Goal: Task Accomplishment & Management: Complete application form

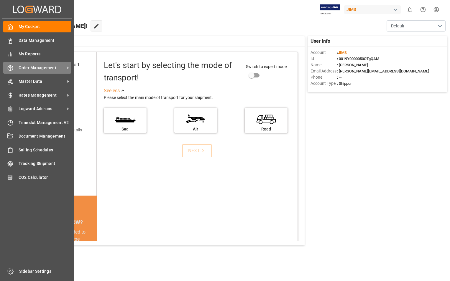
click at [50, 69] on span "Order Management" at bounding box center [42, 68] width 47 height 6
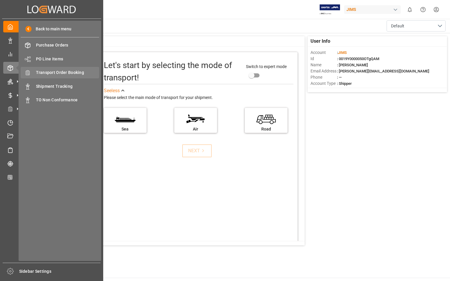
click at [71, 71] on span "Transport Order Booking" at bounding box center [67, 73] width 63 height 6
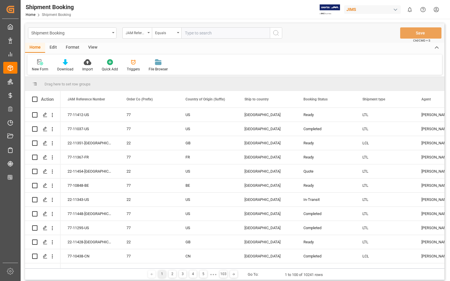
click at [221, 32] on input "text" at bounding box center [225, 32] width 88 height 11
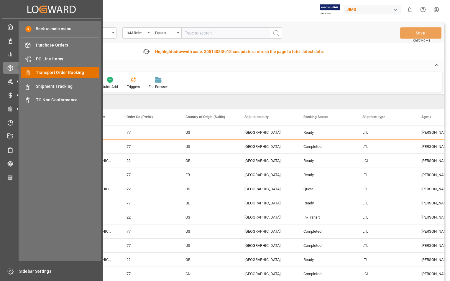
click at [59, 71] on span "Transport Order Booking" at bounding box center [67, 73] width 63 height 6
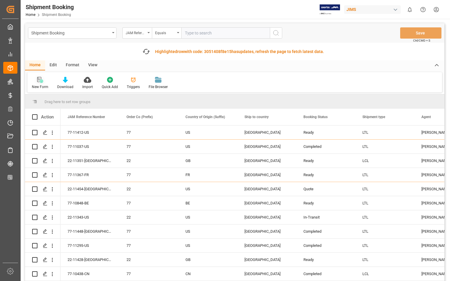
click at [42, 82] on icon at bounding box center [40, 80] width 6 height 6
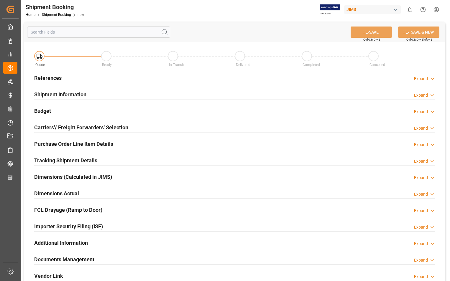
click at [45, 77] on h2 "References" at bounding box center [47, 78] width 27 height 8
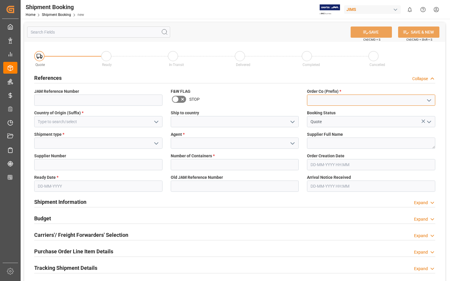
click at [378, 104] on input at bounding box center [371, 100] width 128 height 11
click at [325, 112] on div "22" at bounding box center [371, 113] width 128 height 13
type input "22"
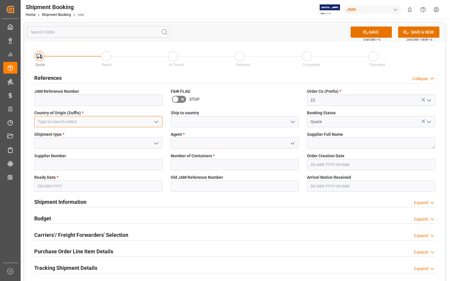
click at [104, 121] on input at bounding box center [98, 121] width 128 height 11
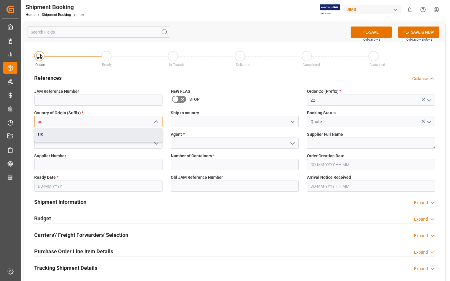
click at [62, 137] on div "US" at bounding box center [99, 134] width 128 height 13
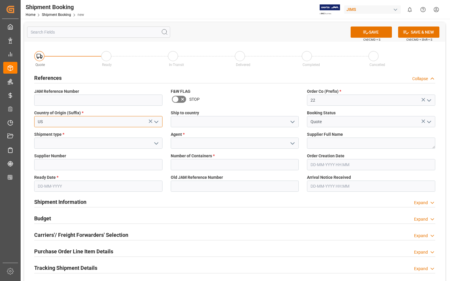
type input "US"
click at [183, 121] on input at bounding box center [235, 121] width 128 height 11
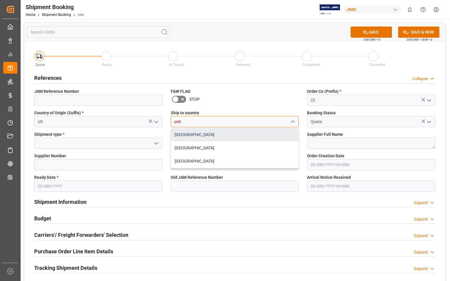
click at [177, 135] on div "United States" at bounding box center [235, 134] width 128 height 13
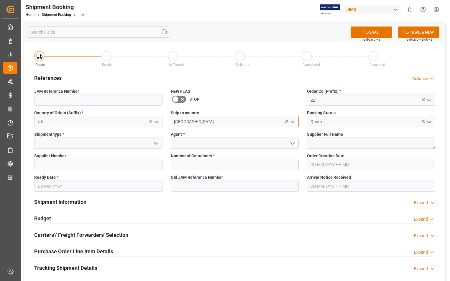
type input "United States"
click at [114, 141] on input at bounding box center [98, 143] width 128 height 11
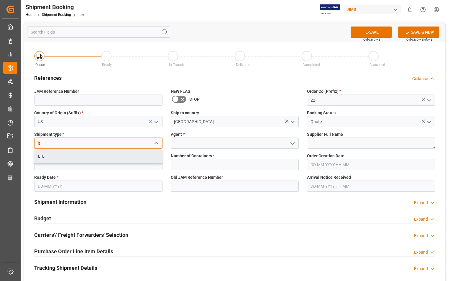
click at [63, 157] on div "LTL" at bounding box center [99, 156] width 128 height 13
type input "LTL"
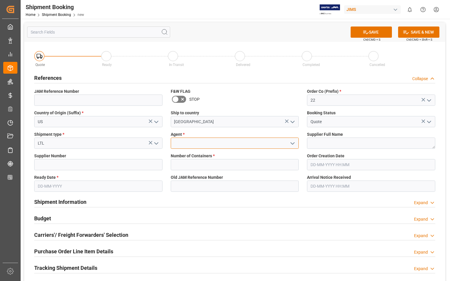
click at [211, 144] on input at bounding box center [235, 143] width 128 height 11
click at [224, 156] on div "[PERSON_NAME]" at bounding box center [235, 156] width 128 height 13
type input "[PERSON_NAME]"
click at [318, 146] on textarea at bounding box center [371, 143] width 128 height 11
click at [355, 145] on textarea at bounding box center [371, 143] width 128 height 11
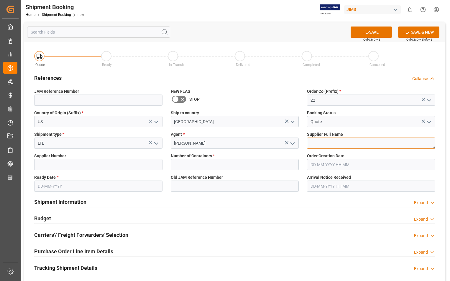
paste textarea "Yamaha Guitar Group"
type textarea "Yamaha Guitar Group"
click at [71, 162] on input at bounding box center [98, 164] width 128 height 11
click at [96, 164] on input at bounding box center [98, 164] width 128 height 11
type input "596533"
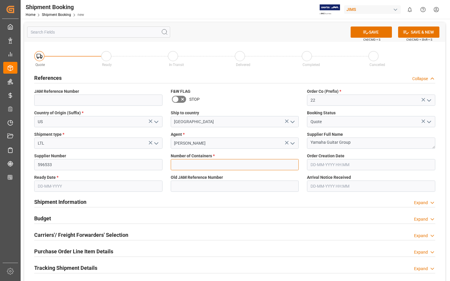
click at [195, 165] on input "text" at bounding box center [235, 164] width 128 height 11
type input "0"
type input "22-11389-US"
type input "21-08-2025 00:00"
type input "06-10-2025"
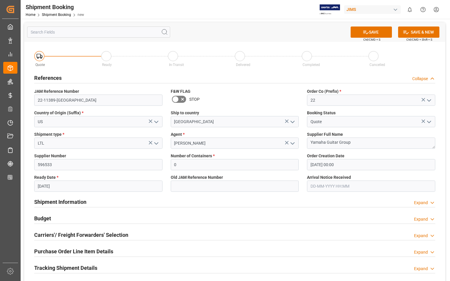
type input "08-10-2025 00:00"
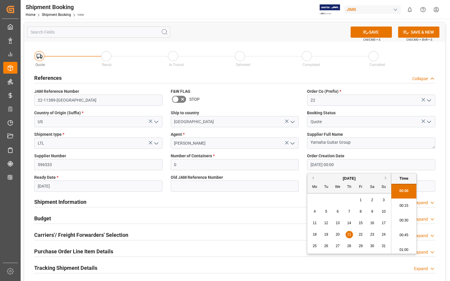
click at [355, 165] on input "21-08-2025 00:00" at bounding box center [371, 164] width 128 height 11
click at [386, 179] on button "Next Month" at bounding box center [387, 178] width 4 height 4
click at [325, 211] on span "7" at bounding box center [326, 212] width 2 height 4
type input "07-10-2025 00:00"
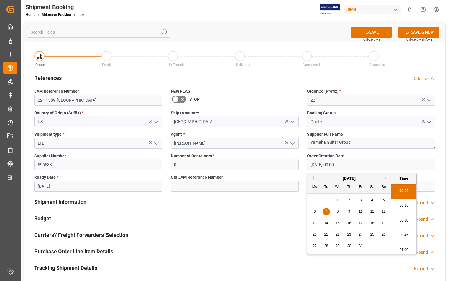
click at [108, 185] on input "06-10-2025" at bounding box center [98, 186] width 128 height 11
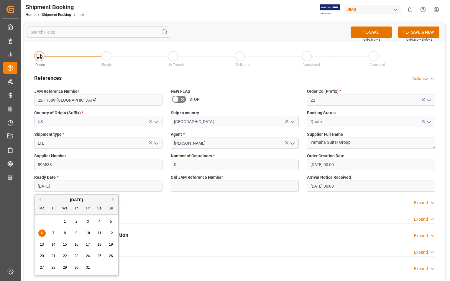
click at [77, 233] on span "9" at bounding box center [77, 233] width 2 height 4
type input "09-10-2025"
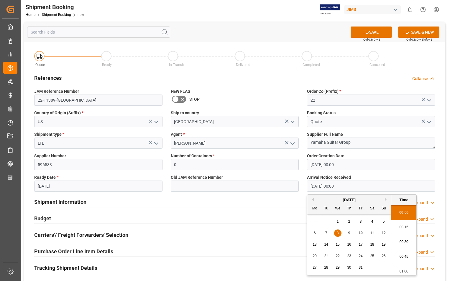
click at [345, 187] on input "08-10-2025 00:00" at bounding box center [371, 186] width 128 height 11
click at [337, 245] on span "15" at bounding box center [338, 245] width 4 height 4
type input "15-10-2025 00:00"
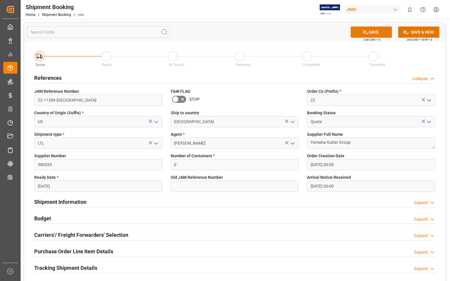
click at [372, 29] on button "SAVE" at bounding box center [371, 32] width 41 height 11
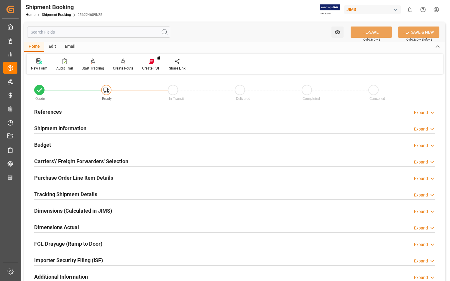
click at [60, 162] on h2 "Carriers'/ Freight Forwarders' Selection" at bounding box center [81, 162] width 94 height 8
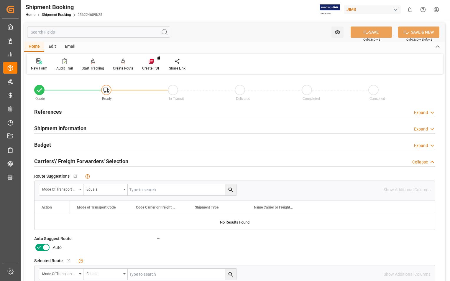
click at [45, 248] on icon at bounding box center [46, 248] width 3 height 3
click at [0, 0] on input "checkbox" at bounding box center [0, 0] width 0 height 0
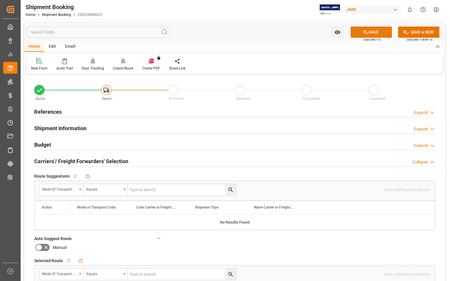
click at [370, 32] on button "SAVE" at bounding box center [371, 32] width 41 height 11
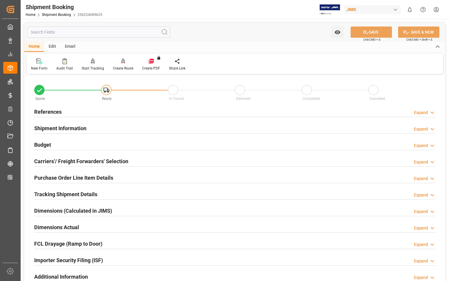
click at [66, 161] on h2 "Carriers'/ Freight Forwarders' Selection" at bounding box center [81, 162] width 94 height 8
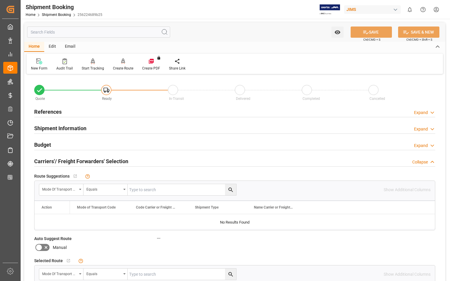
click at [73, 164] on h2 "Carriers'/ Freight Forwarders' Selection" at bounding box center [81, 162] width 94 height 8
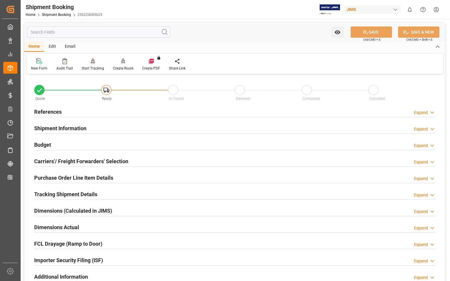
click at [46, 112] on h2 "References" at bounding box center [47, 112] width 27 height 8
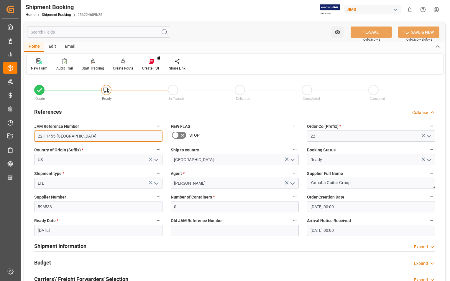
drag, startPoint x: 65, startPoint y: 140, endPoint x: 34, endPoint y: 138, distance: 31.0
click at [34, 138] on div "JAM Reference Number 22-11455-US" at bounding box center [98, 132] width 137 height 24
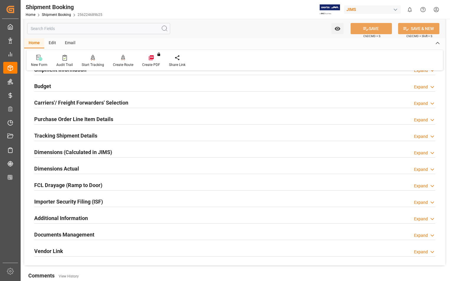
scroll to position [177, 0]
click at [71, 168] on h2 "Dimensions Actual" at bounding box center [56, 169] width 45 height 8
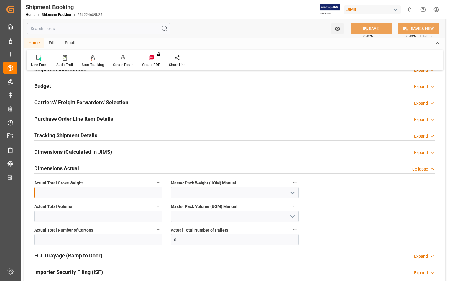
click at [112, 193] on input "text" at bounding box center [98, 192] width 128 height 11
type input "372"
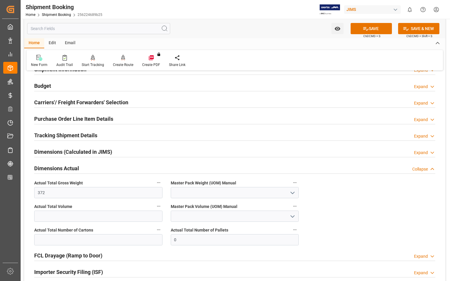
click at [293, 195] on icon "open menu" at bounding box center [292, 193] width 7 height 7
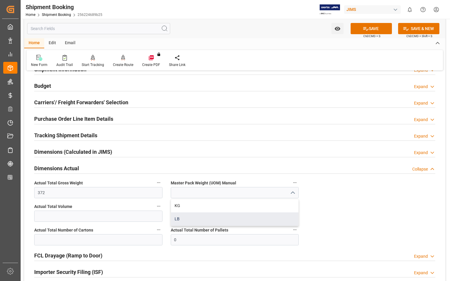
click at [189, 219] on div "LB" at bounding box center [235, 219] width 128 height 13
type input "LB"
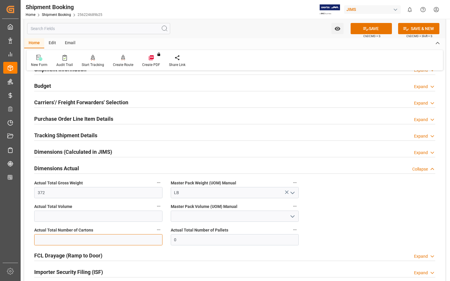
click at [133, 238] on input "text" at bounding box center [98, 240] width 128 height 11
type input "12"
drag, startPoint x: 207, startPoint y: 242, endPoint x: 164, endPoint y: 240, distance: 43.1
click at [164, 240] on div "Quote Ready In-Transit Delivered Completed Cancelled References Collapse JAM Re…" at bounding box center [234, 117] width 421 height 437
type input "1"
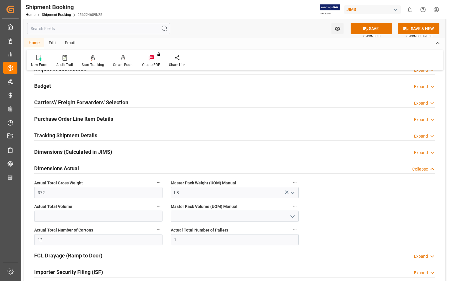
click at [315, 217] on div "Quote Ready In-Transit Delivered Completed Cancelled References Collapse JAM Re…" at bounding box center [234, 117] width 421 height 437
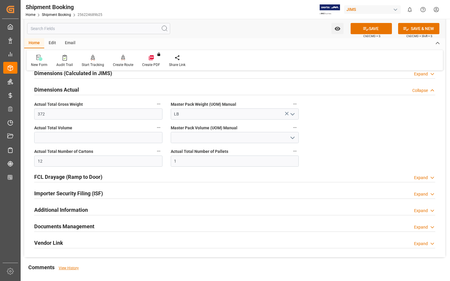
scroll to position [295, 0]
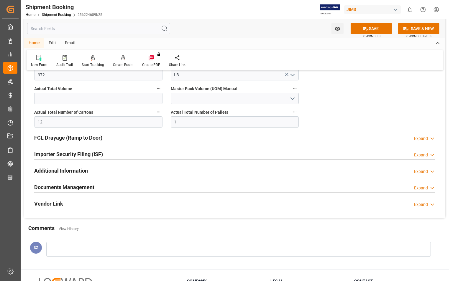
click at [70, 187] on h2 "Documents Management" at bounding box center [64, 187] width 60 height 8
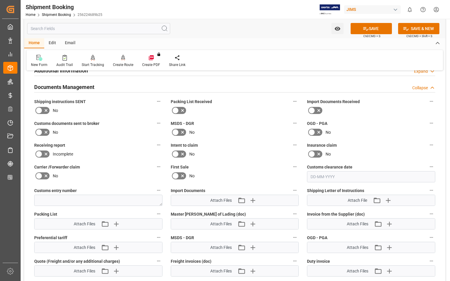
scroll to position [442, 0]
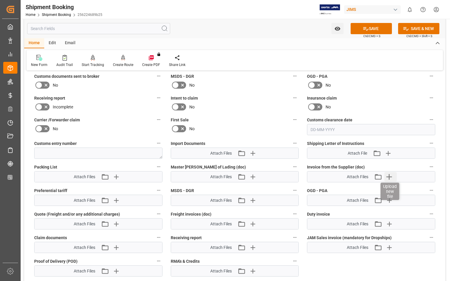
click at [390, 178] on icon "button" at bounding box center [389, 177] width 6 height 6
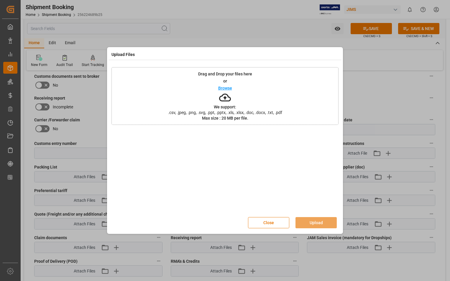
click at [224, 87] on p "Browse" at bounding box center [225, 88] width 14 height 4
click at [317, 222] on button "Upload" at bounding box center [316, 222] width 41 height 11
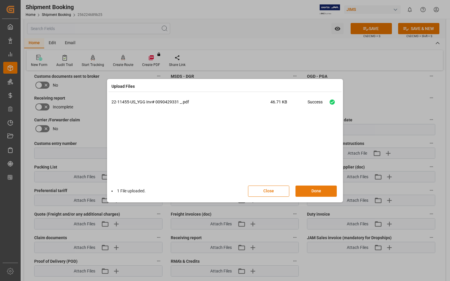
click at [319, 190] on button "Done" at bounding box center [316, 191] width 41 height 11
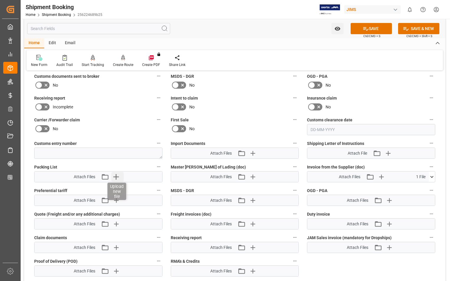
click at [118, 177] on icon "button" at bounding box center [116, 176] width 9 height 9
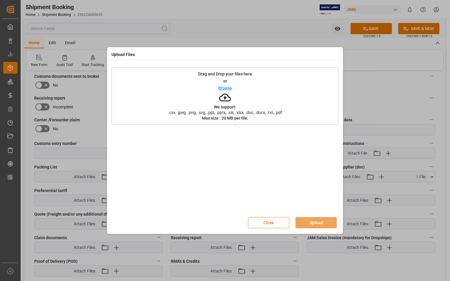
click at [226, 88] on p "Browse" at bounding box center [225, 88] width 14 height 4
click at [308, 224] on button "Upload" at bounding box center [316, 222] width 41 height 11
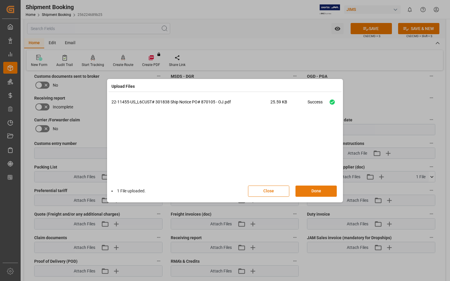
click at [313, 192] on button "Done" at bounding box center [316, 191] width 41 height 11
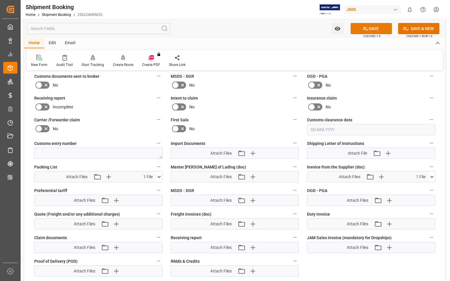
click at [377, 29] on button "SAVE" at bounding box center [371, 28] width 41 height 11
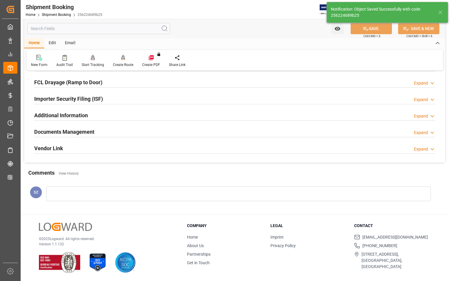
scroll to position [161, 0]
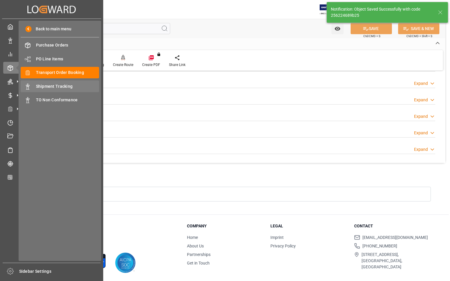
click at [47, 87] on span "Shipment Tracking" at bounding box center [67, 86] width 63 height 6
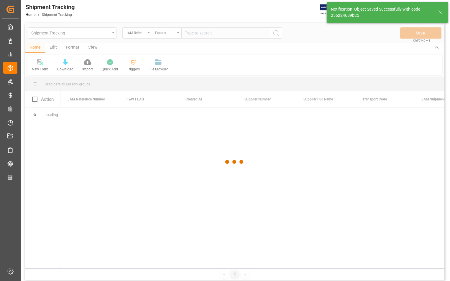
click at [238, 35] on div at bounding box center [234, 162] width 419 height 278
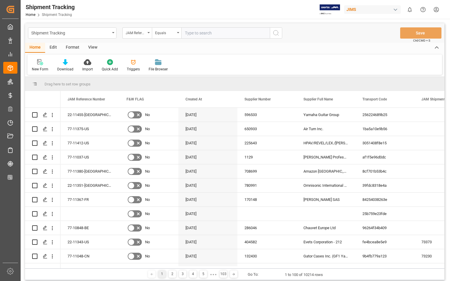
click at [230, 29] on input "text" at bounding box center [225, 32] width 88 height 11
paste input "22-11455-US"
type input "22-11455-US"
click at [274, 34] on icon "search button" at bounding box center [276, 32] width 7 height 7
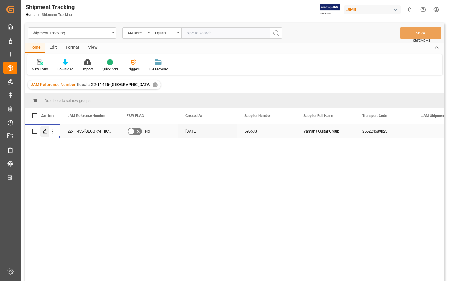
click at [47, 134] on icon "Press SPACE to select this row." at bounding box center [45, 131] width 5 height 5
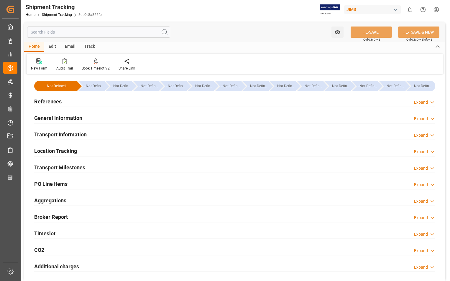
type input "10-10-2025"
click at [54, 101] on h2 "References" at bounding box center [47, 102] width 27 height 8
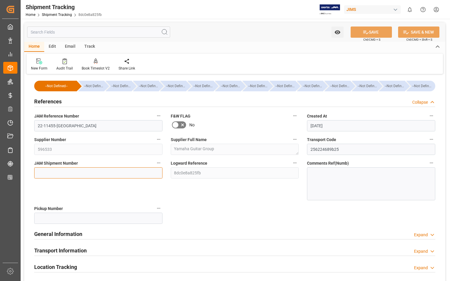
click at [67, 172] on input at bounding box center [98, 173] width 128 height 11
paste input "73376"
type input "73376"
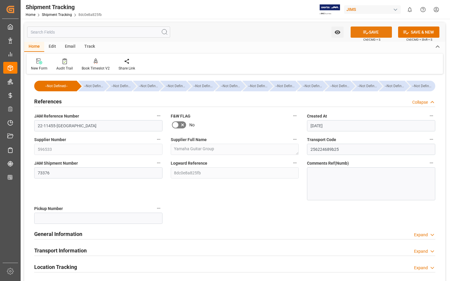
click at [374, 30] on button "SAVE" at bounding box center [371, 32] width 41 height 11
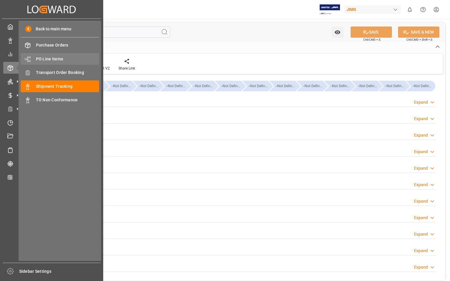
click at [47, 60] on span "PO Line Items" at bounding box center [67, 59] width 63 height 6
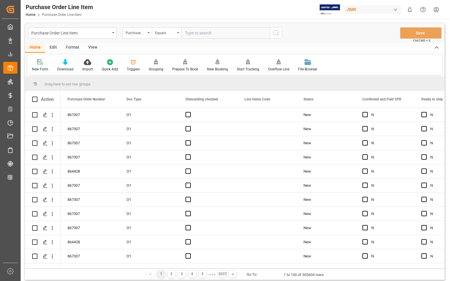
click at [202, 32] on input "text" at bounding box center [225, 32] width 88 height 11
type input "870105"
click at [274, 33] on icon "search button" at bounding box center [276, 32] width 7 height 7
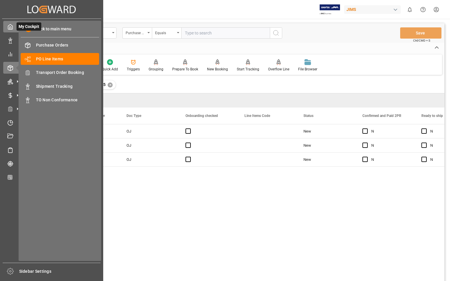
click at [11, 26] on icon at bounding box center [10, 27] width 6 height 6
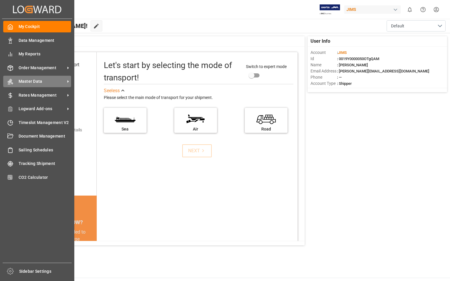
click at [45, 78] on div "Master Data Master Data" at bounding box center [37, 82] width 68 height 12
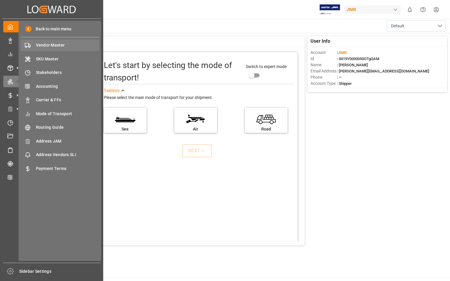
click at [56, 40] on div "Vendor Master Vendor Master" at bounding box center [60, 46] width 78 height 12
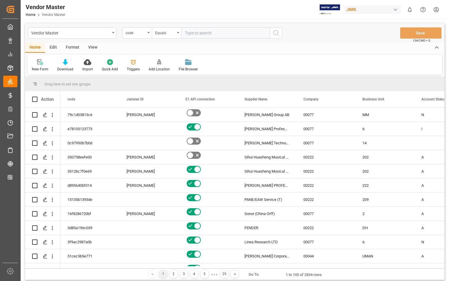
click at [90, 49] on div "View" at bounding box center [93, 48] width 18 height 10
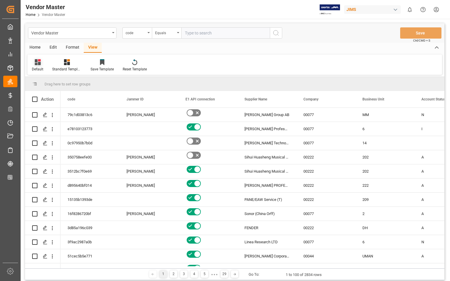
click at [36, 67] on div "Default" at bounding box center [38, 69] width 12 height 5
click at [49, 96] on div "Sophia setting" at bounding box center [61, 95] width 52 height 6
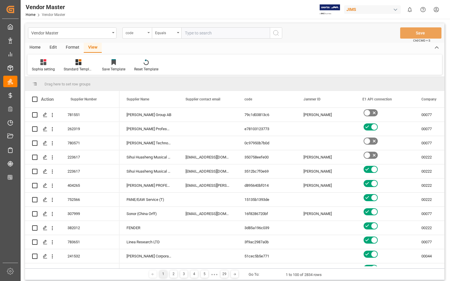
click at [148, 31] on div "code" at bounding box center [136, 32] width 29 height 11
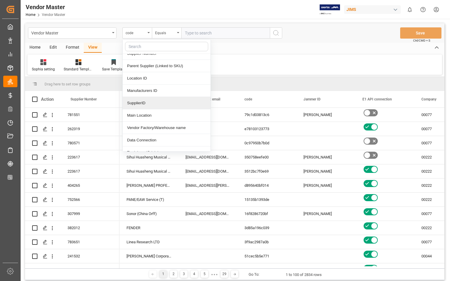
scroll to position [88, 0]
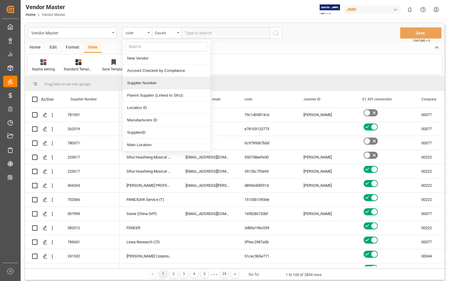
click at [149, 83] on div "Supplier Number" at bounding box center [167, 83] width 88 height 12
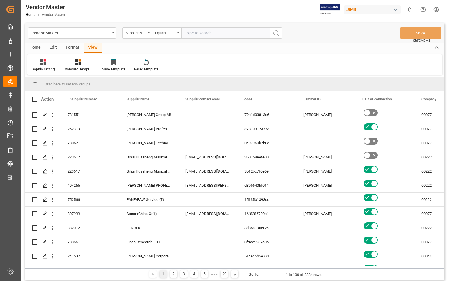
click at [221, 35] on input "text" at bounding box center [225, 32] width 88 height 11
paste input "404570"
type input "404570"
click at [275, 34] on icon "search button" at bounding box center [276, 32] width 7 height 7
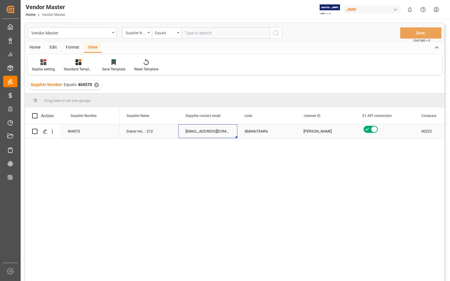
click at [204, 129] on div "[EMAIL_ADDRESS][DOMAIN_NAME]" at bounding box center [207, 131] width 59 height 14
